Goal: Information Seeking & Learning: Learn about a topic

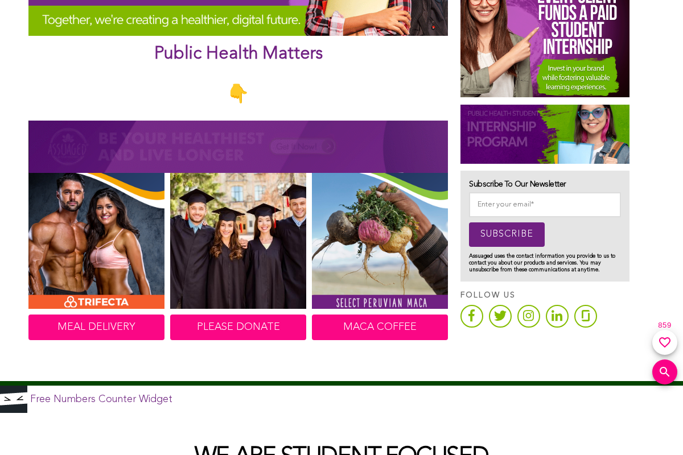
scroll to position [512, 0]
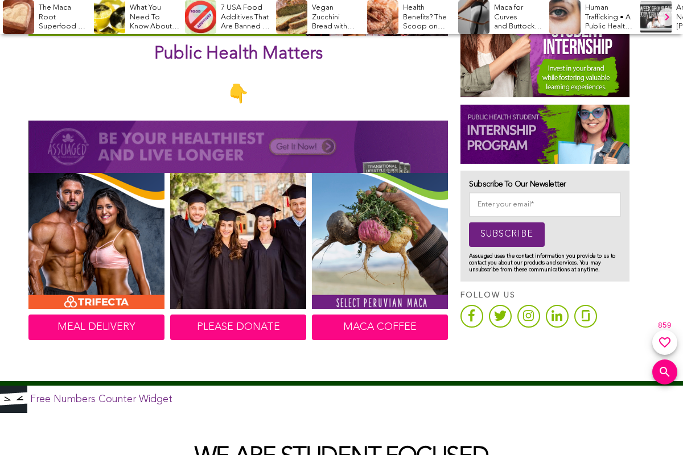
scroll to position [512, 0]
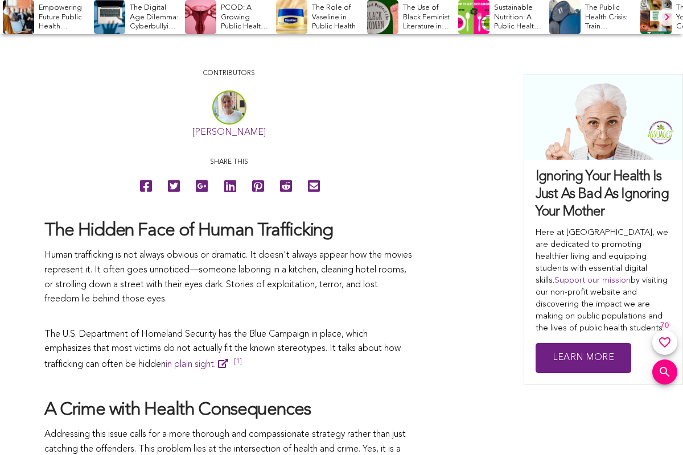
scroll to position [512, 0]
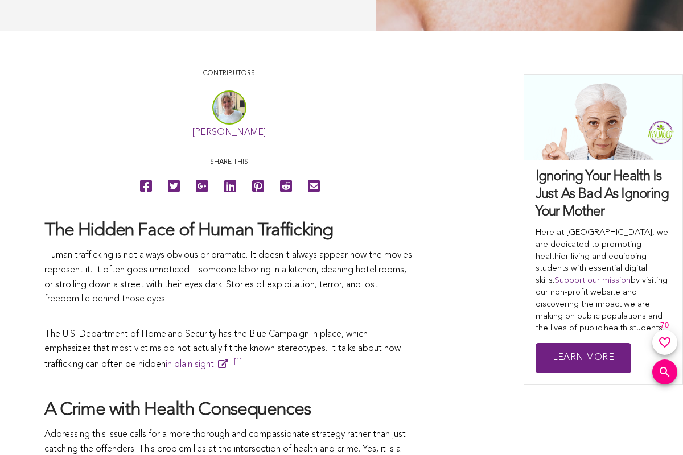
scroll to position [512, 0]
